Goal: Transaction & Acquisition: Purchase product/service

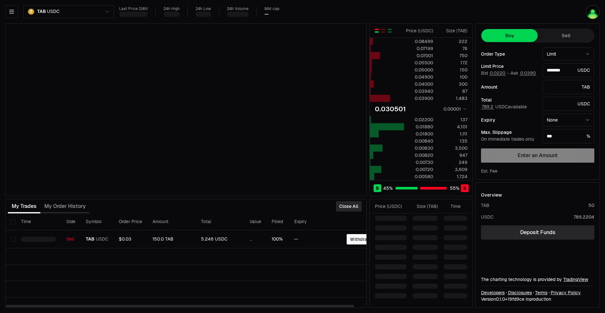
click at [357, 238] on button "Withdraw" at bounding box center [361, 239] width 28 height 10
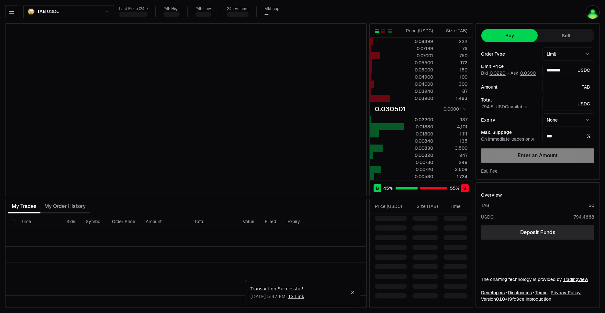
click at [68, 216] on th "Side" at bounding box center [70, 222] width 19 height 17
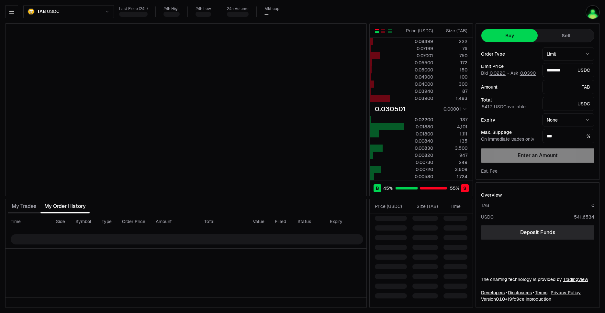
click at [431, 10] on div "Last Price (24h) 24h High 24h Low 24h Volume Mkt cap —" at bounding box center [328, 11] width 419 height 11
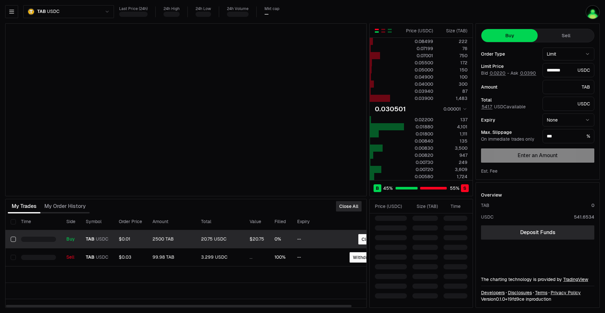
drag, startPoint x: 200, startPoint y: 211, endPoint x: 353, endPoint y: 238, distance: 154.9
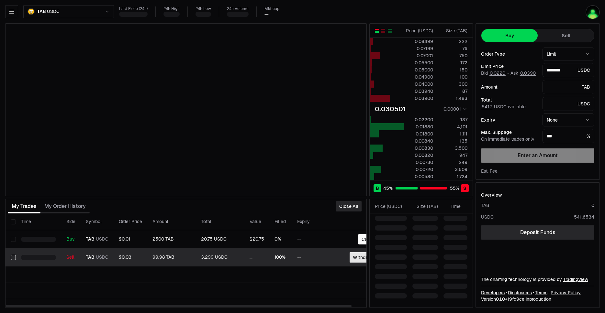
click at [356, 259] on button "Withdraw" at bounding box center [364, 258] width 28 height 10
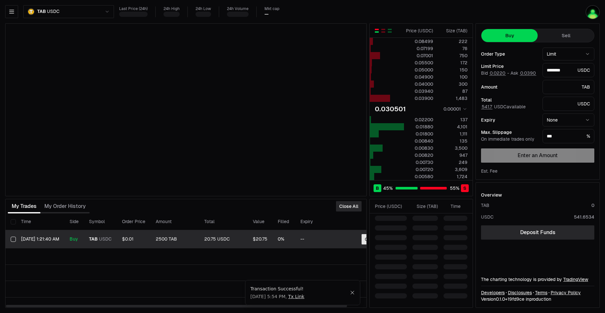
click at [364, 243] on button "Close" at bounding box center [371, 239] width 19 height 10
click at [364, 241] on div "Closing..." at bounding box center [368, 239] width 26 height 10
